Goal: Find specific page/section: Find specific page/section

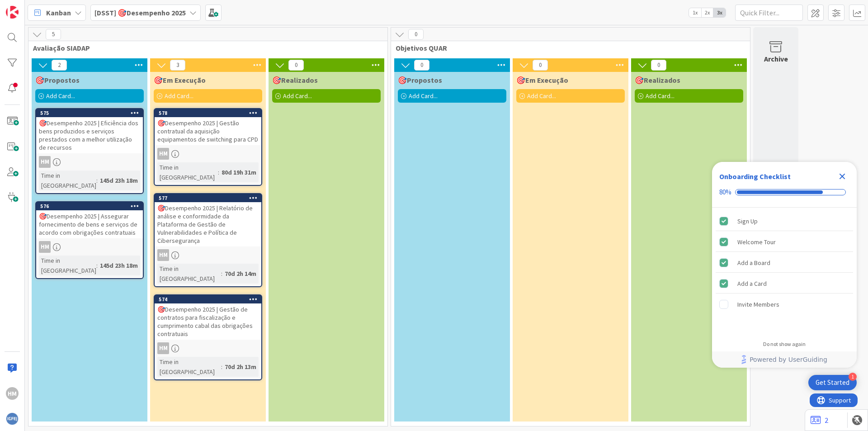
click at [200, 134] on div "🎯Desempenho 2025 | Gestão contratual da aquisição equipamentos de switching par…" at bounding box center [208, 131] width 107 height 28
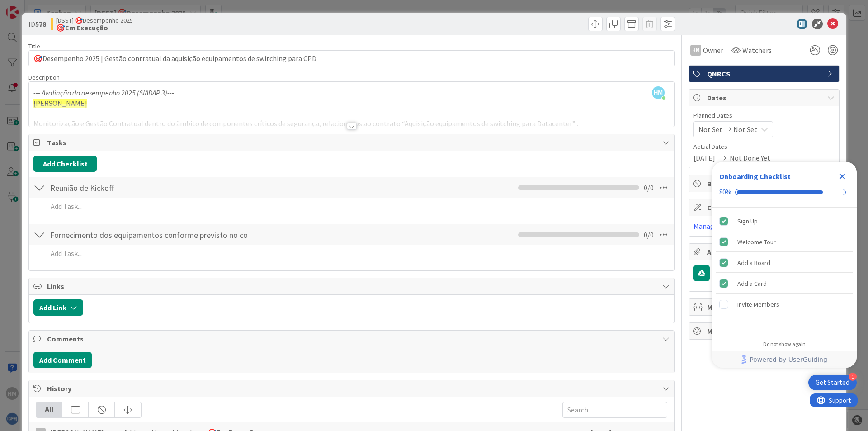
click at [347, 126] on div at bounding box center [352, 126] width 10 height 7
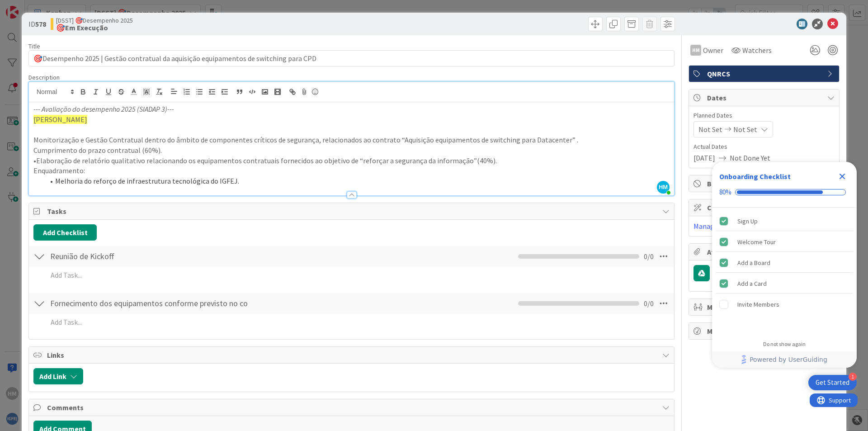
scroll to position [45, 0]
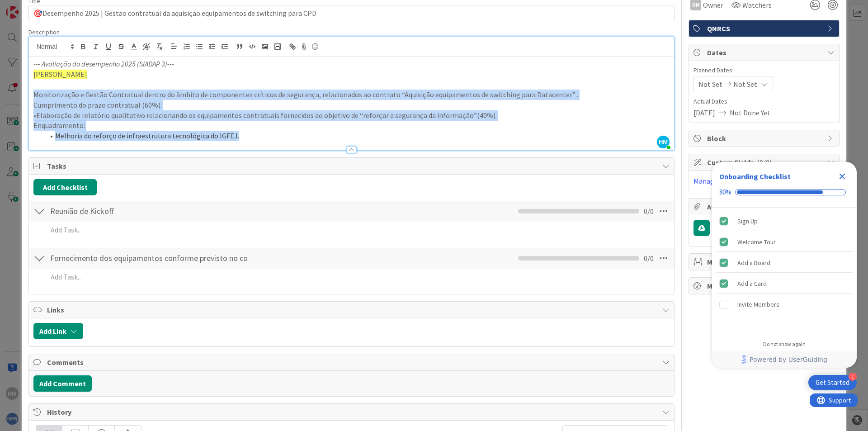
drag, startPoint x: 31, startPoint y: 95, endPoint x: 245, endPoint y: 136, distance: 218.3
click at [245, 136] on div "--- Avaliação do desempenho 2025 (SIADAP 3)--- Helcio Melo Monitorização e Gest…" at bounding box center [351, 103] width 645 height 93
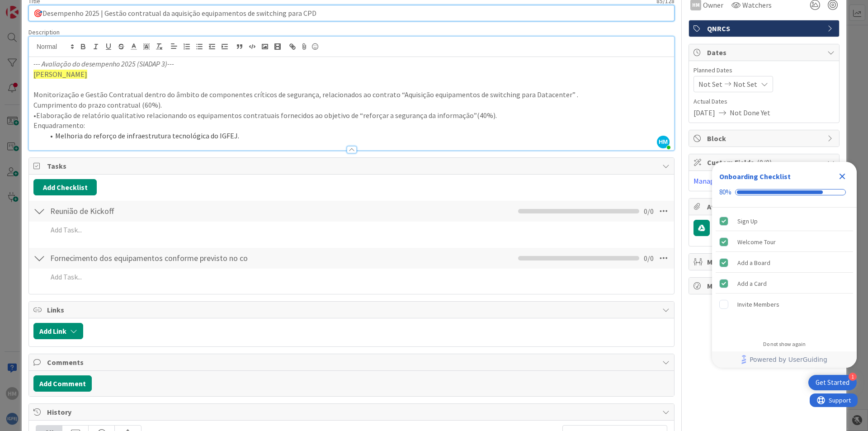
drag, startPoint x: 321, startPoint y: 13, endPoint x: 102, endPoint y: 16, distance: 219.3
click at [102, 16] on input "🎯Desempenho 2025 | Gestão contratual da aquisição equipamentos de switching par…" at bounding box center [351, 13] width 646 height 16
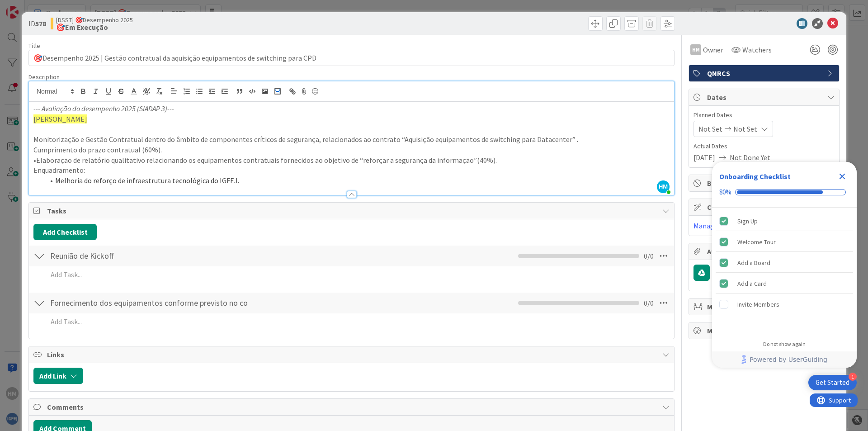
scroll to position [0, 0]
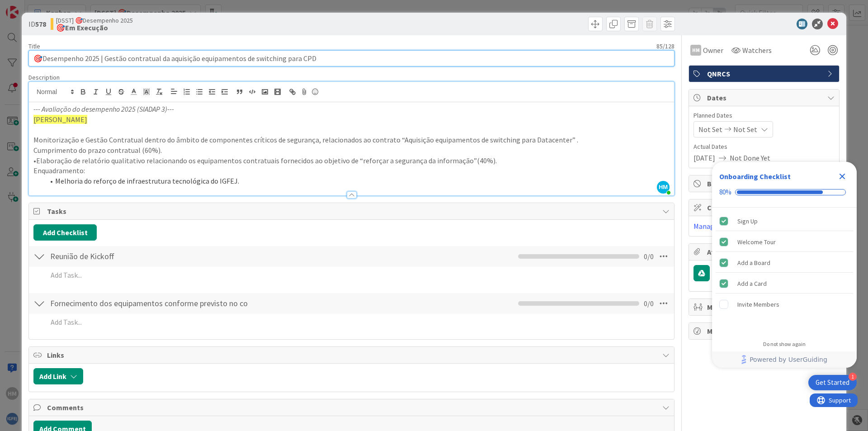
click at [317, 58] on input "🎯Desempenho 2025 | Gestão contratual da aquisição equipamentos de switching par…" at bounding box center [351, 58] width 646 height 16
drag, startPoint x: 317, startPoint y: 58, endPoint x: 104, endPoint y: 59, distance: 212.5
click at [104, 59] on input "🎯Desempenho 2025 | Gestão contratual da aquisição equipamentos de switching par…" at bounding box center [351, 58] width 646 height 16
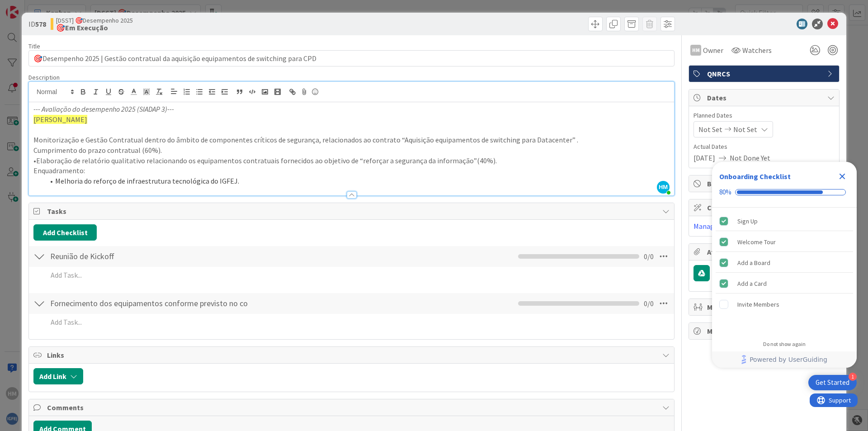
click at [519, 22] on div at bounding box center [514, 24] width 321 height 14
click at [694, 176] on icon "Close Checklist" at bounding box center [843, 177] width 6 height 6
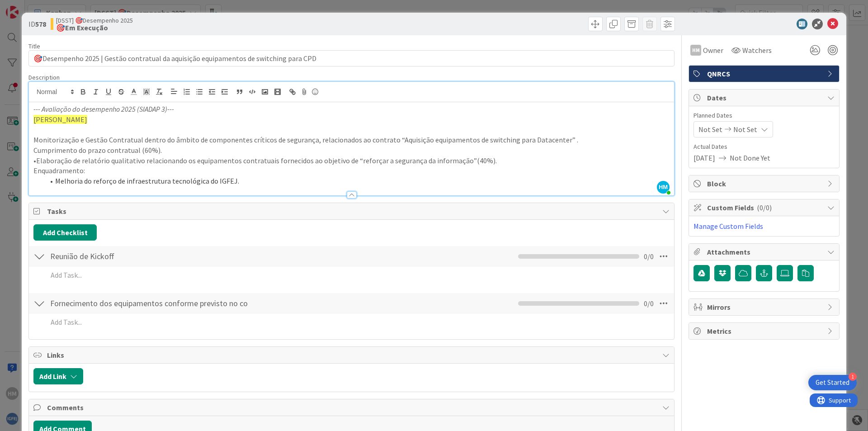
click at [559, 141] on p "Monitorização e Gestão Contratual dentro do âmbito de componentes críticos de s…" at bounding box center [351, 140] width 636 height 10
click at [694, 23] on icon at bounding box center [833, 24] width 11 height 11
